Goal: Complete application form

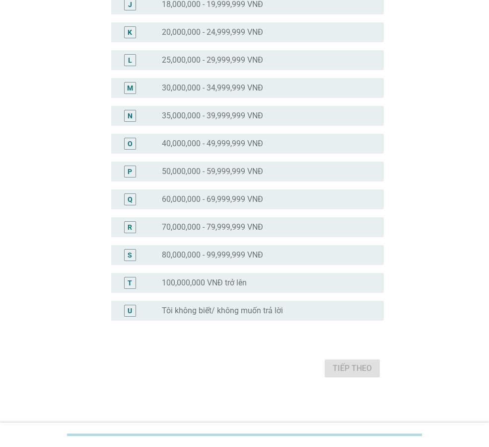
scroll to position [363, 0]
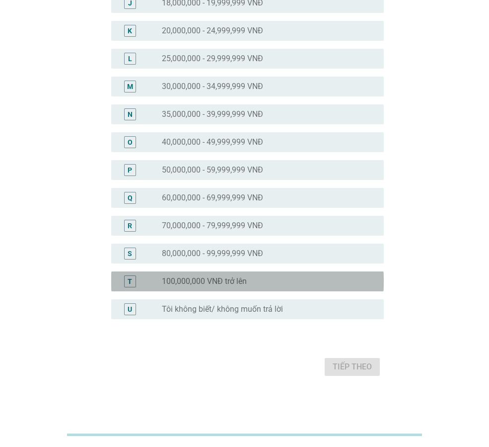
click at [203, 278] on label "100,000,000 VNĐ trở lên" at bounding box center [204, 281] width 85 height 10
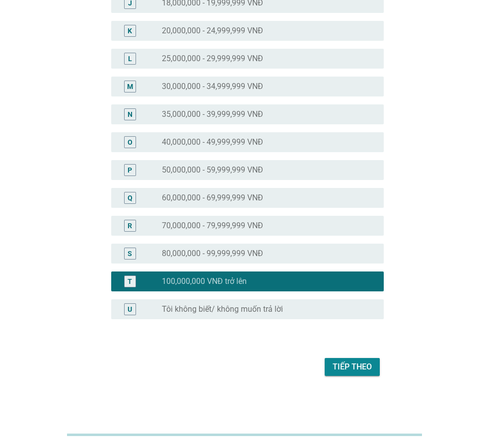
click at [359, 366] on div "Tiếp theo" at bounding box center [352, 367] width 39 height 12
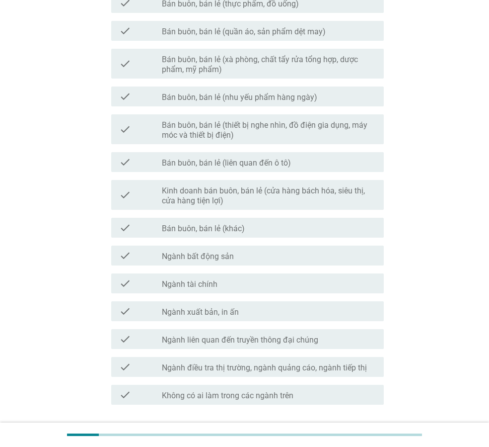
scroll to position [433, 0]
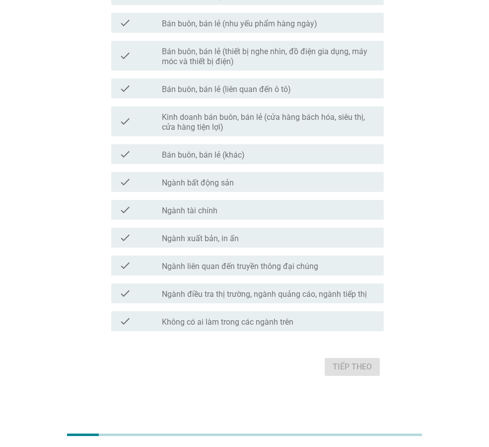
click at [280, 316] on div "check_box_outline_blank Không có ai làm trong các ngành trên" at bounding box center [269, 321] width 214 height 12
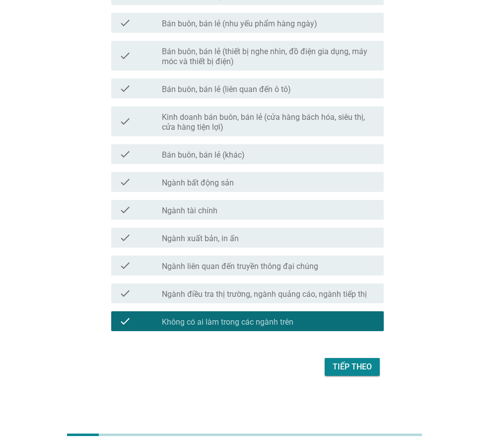
click at [350, 372] on div "Tiếp theo" at bounding box center [352, 367] width 39 height 12
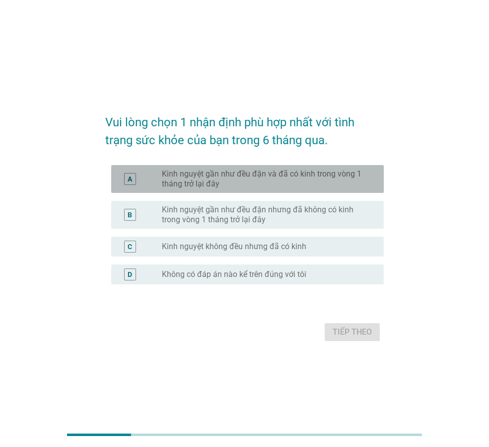
click at [247, 181] on label "Kinh nguyệt gần như đều đặn và đã có kinh trong vòng 1 tháng trở lại đây" at bounding box center [265, 179] width 206 height 20
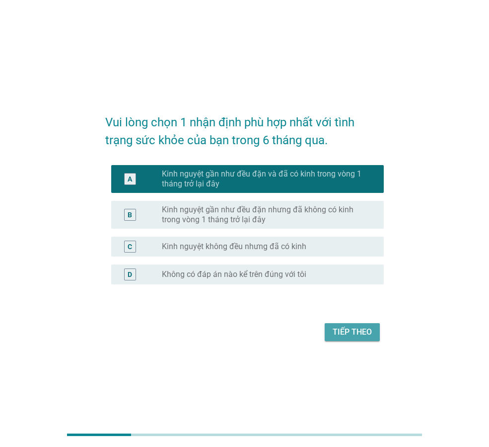
click at [341, 332] on div "Tiếp theo" at bounding box center [352, 332] width 39 height 12
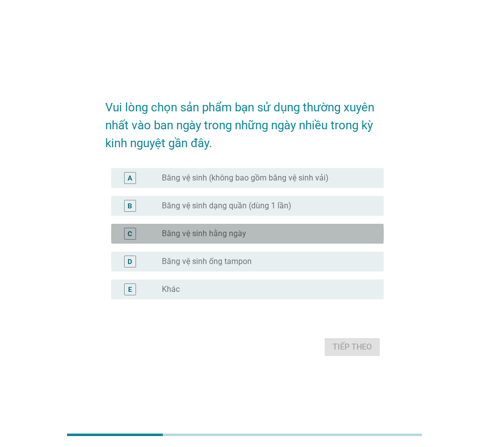
click at [230, 239] on div "radio_button_unchecked Băng vệ sinh hằng ngày" at bounding box center [269, 233] width 214 height 12
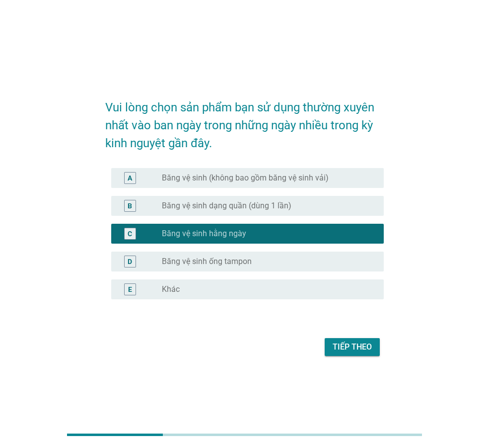
click at [237, 209] on label "Băng vệ sinh dạng quần (dùng 1 lần)" at bounding box center [227, 206] width 130 height 10
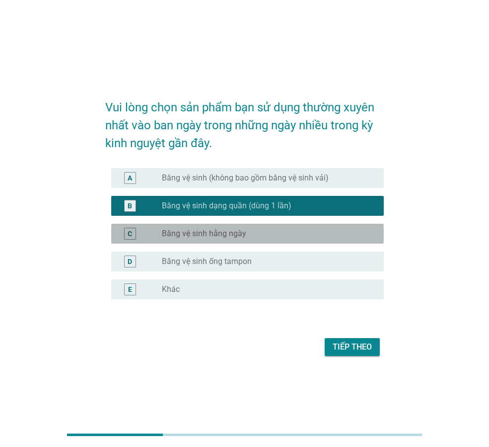
drag, startPoint x: 240, startPoint y: 231, endPoint x: 329, endPoint y: 330, distance: 132.6
click at [240, 232] on label "Băng vệ sinh hằng ngày" at bounding box center [204, 233] width 84 height 10
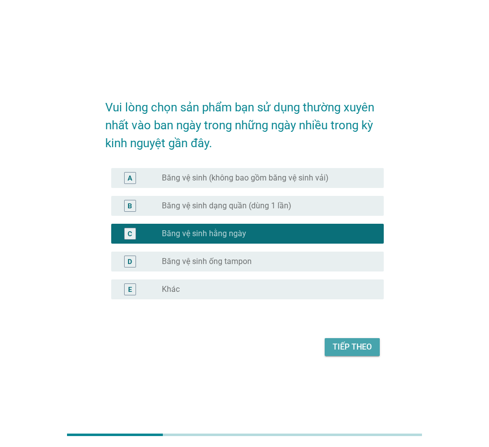
click at [345, 350] on div "Tiếp theo" at bounding box center [352, 347] width 39 height 12
